Goal: Task Accomplishment & Management: Use online tool/utility

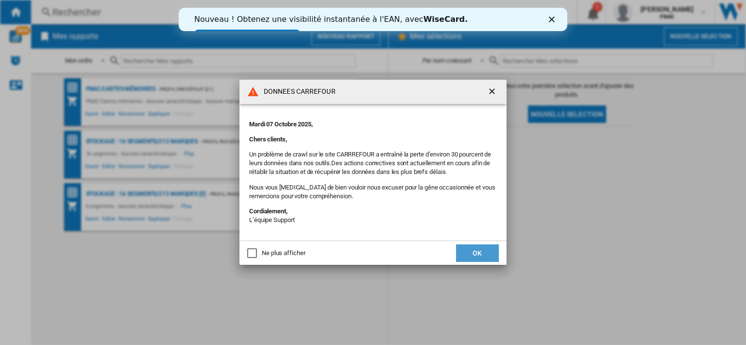
click at [472, 257] on button "OK" at bounding box center [477, 252] width 43 height 17
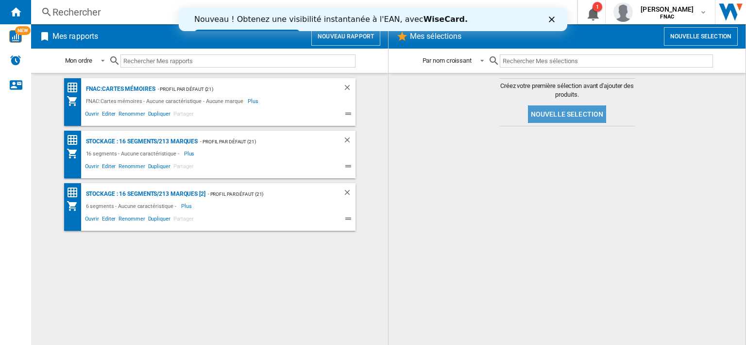
click at [541, 109] on button "Nouvelle selection" at bounding box center [567, 113] width 79 height 17
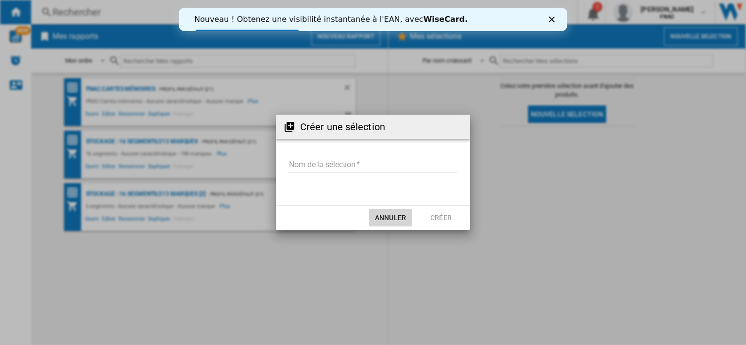
click at [392, 220] on button "Annuler" at bounding box center [390, 217] width 43 height 17
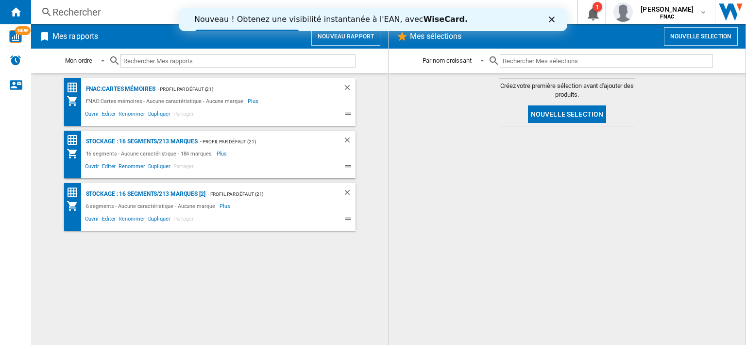
click at [392, 220] on md-content "Créez votre première sélection avant d'ajouter des produits. Nouvelle selection" at bounding box center [567, 209] width 357 height 272
click at [361, 39] on button "Nouveau rapport" at bounding box center [345, 36] width 69 height 18
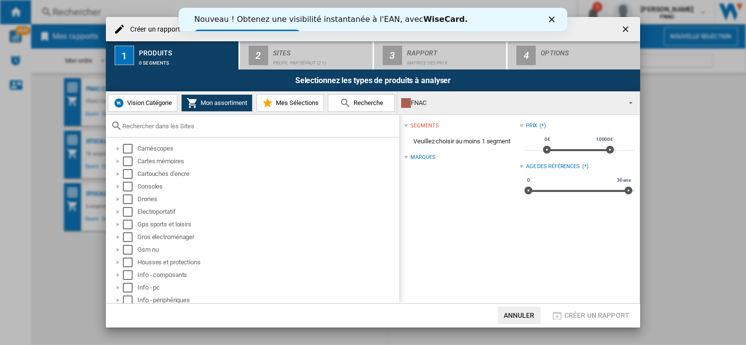
click at [190, 122] on input "text" at bounding box center [258, 125] width 272 height 7
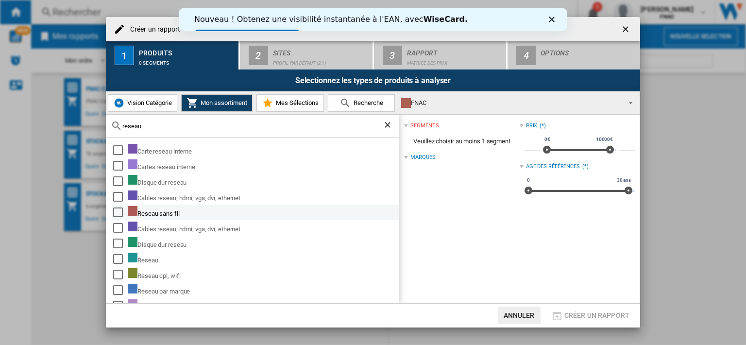
scroll to position [70, 0]
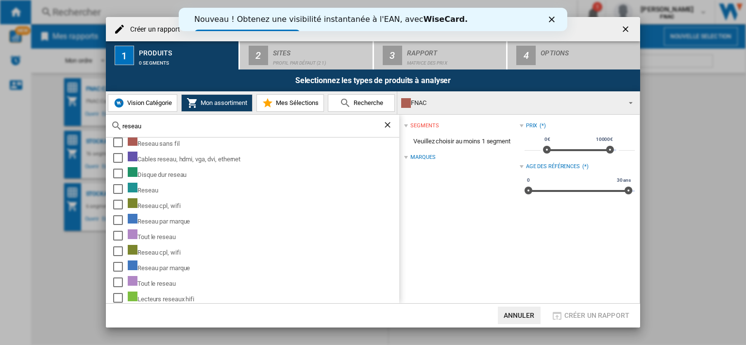
click at [207, 123] on input "reseau" at bounding box center [252, 125] width 260 height 7
type input "r"
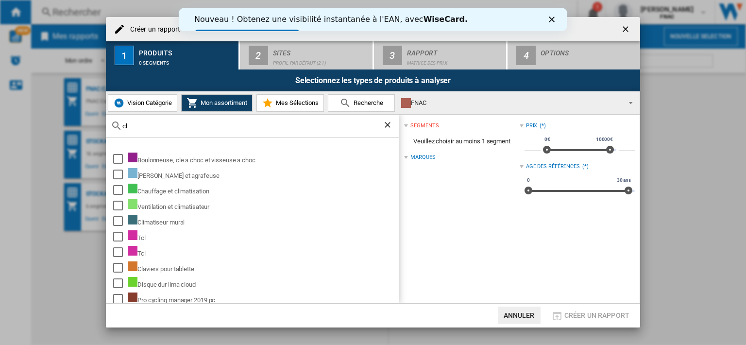
type input "c"
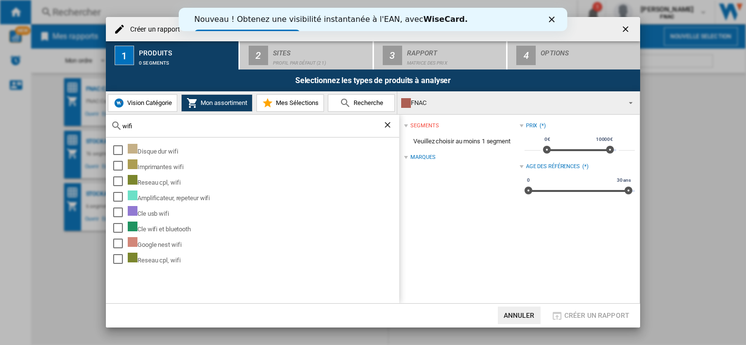
type input "wifi"
